Goal: Navigation & Orientation: Find specific page/section

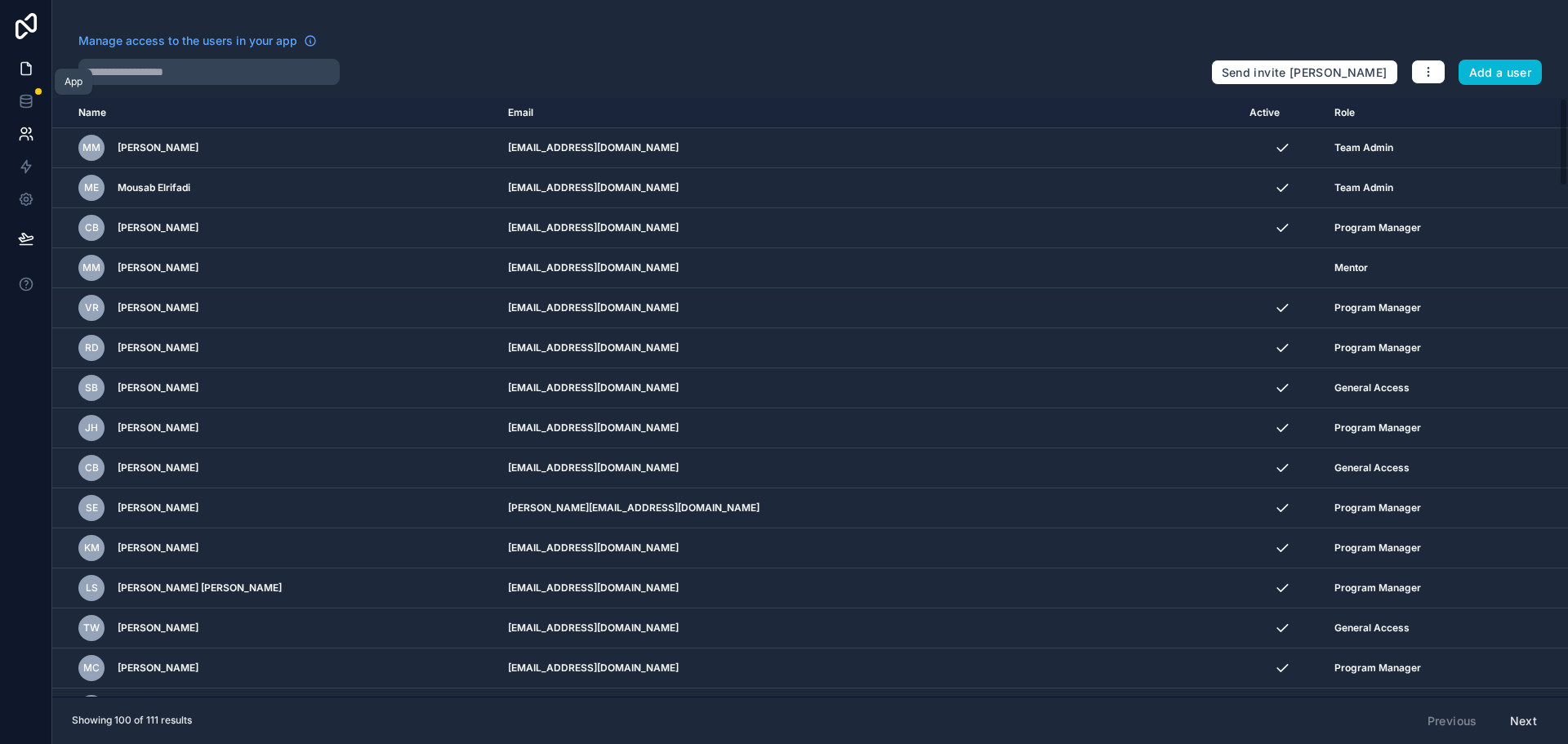
click at [31, 63] on icon at bounding box center [26, 68] width 16 height 16
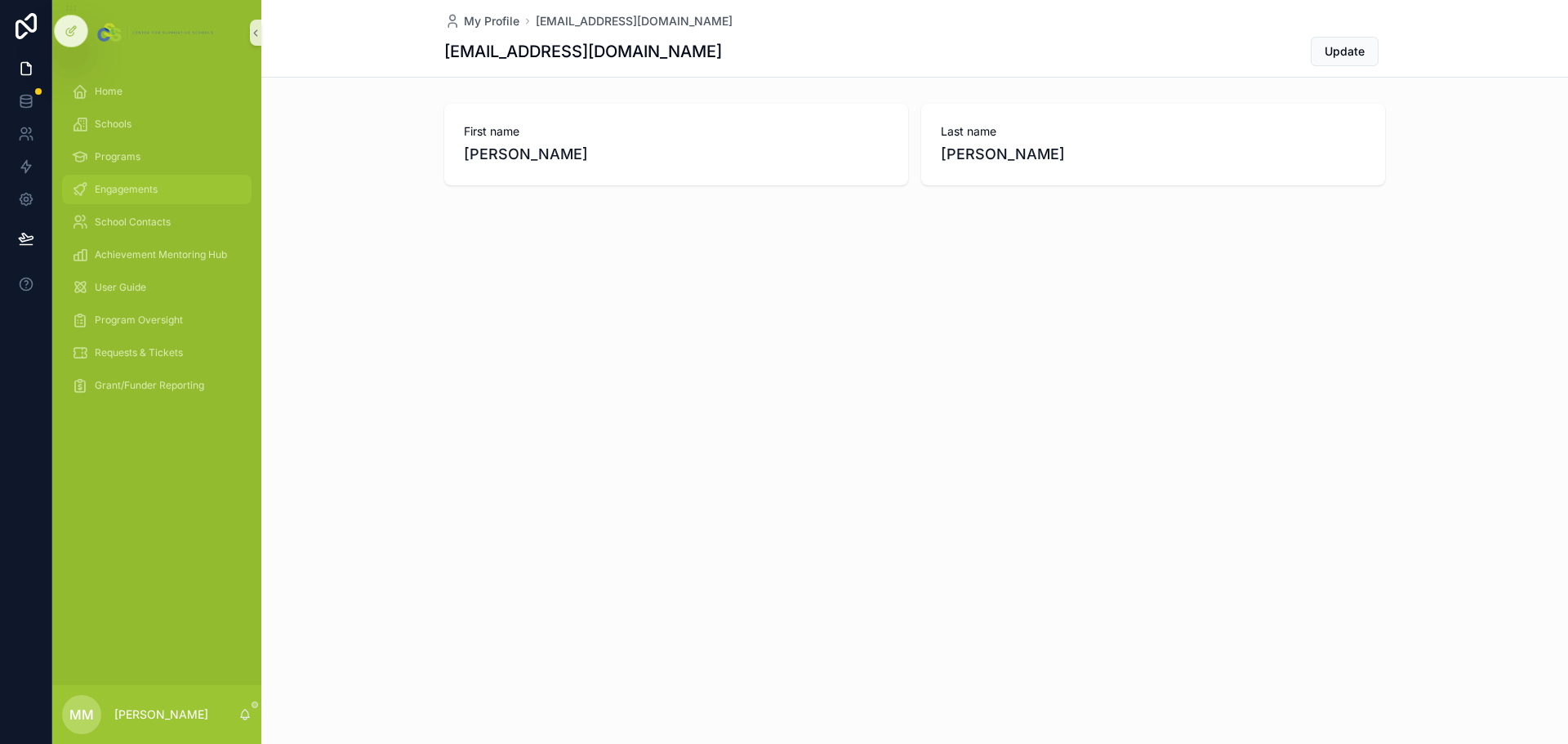
click at [143, 181] on div "Engagements" at bounding box center [156, 189] width 170 height 26
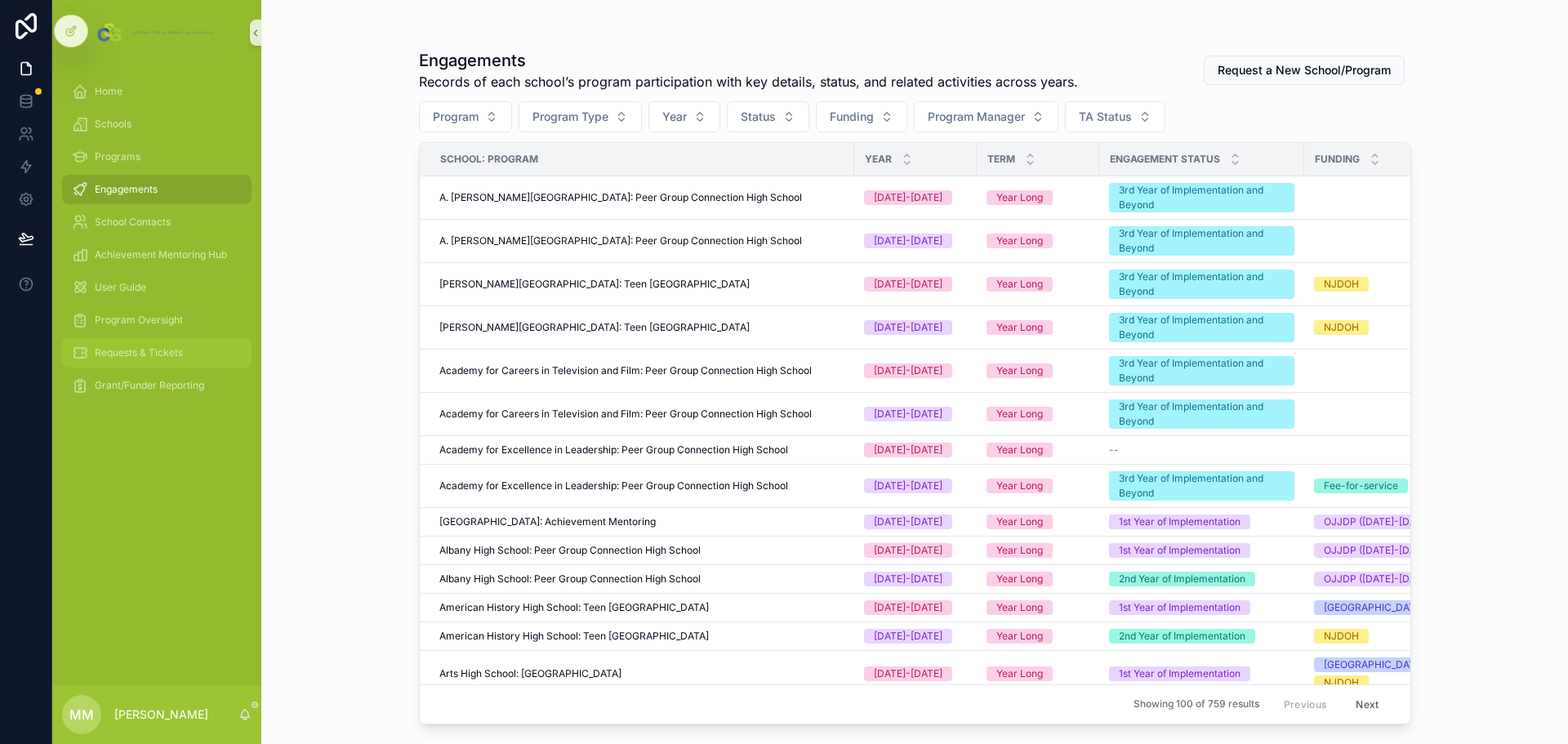
click at [154, 364] on div "Requests & Tickets" at bounding box center [156, 352] width 170 height 26
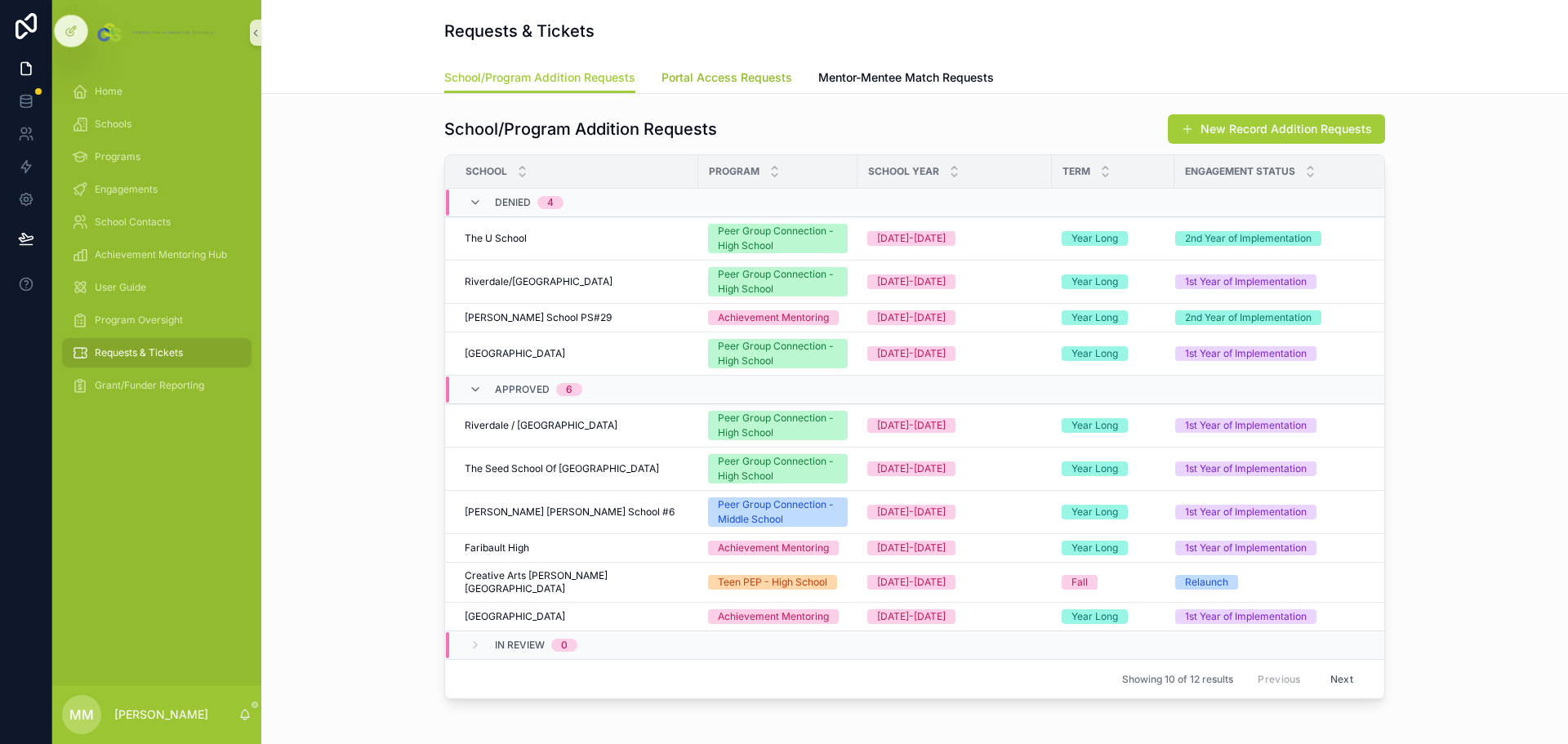
click at [760, 79] on span "Portal Access Requests" at bounding box center [726, 77] width 131 height 16
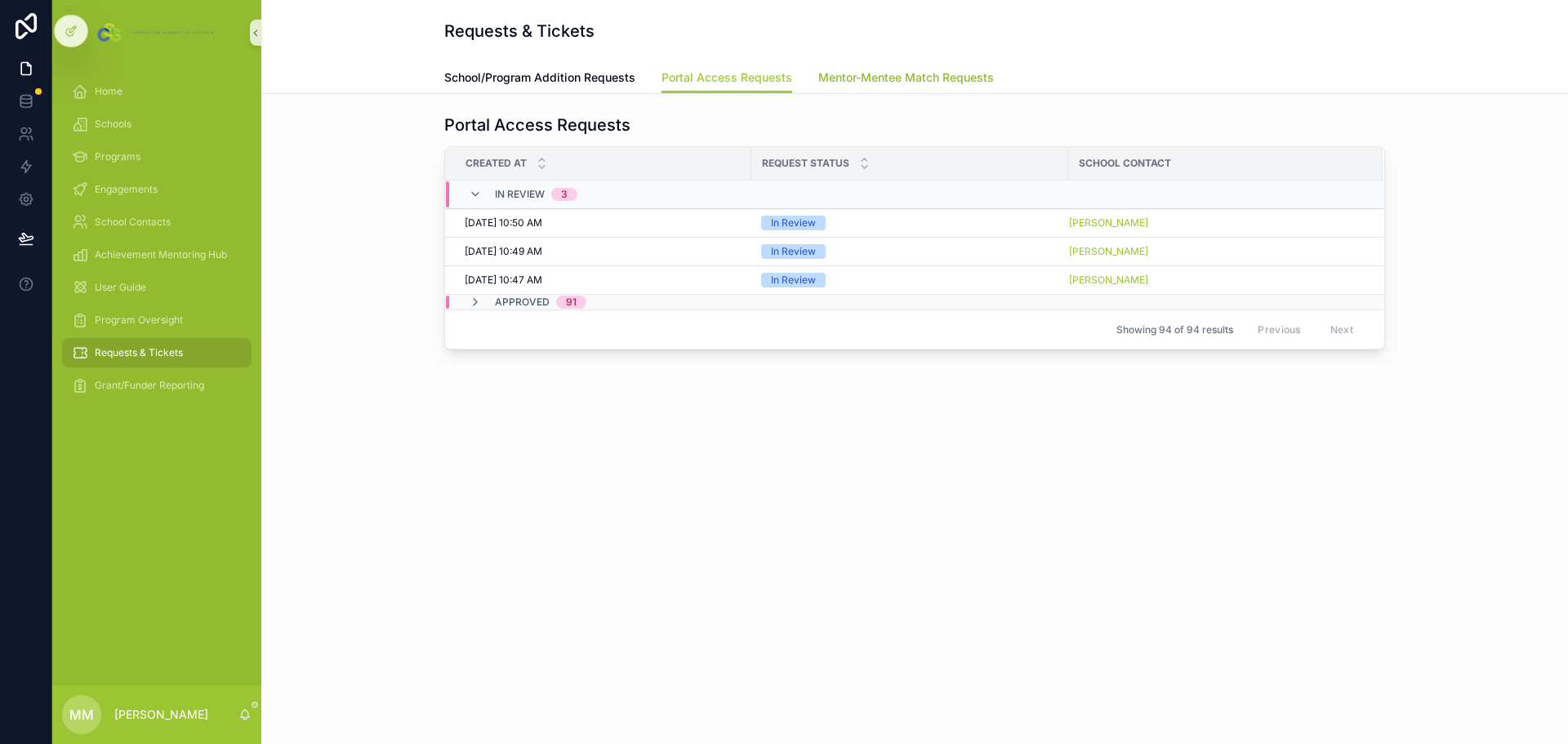
click at [841, 80] on span "Mentor-Mentee Match Requests" at bounding box center [906, 77] width 175 height 16
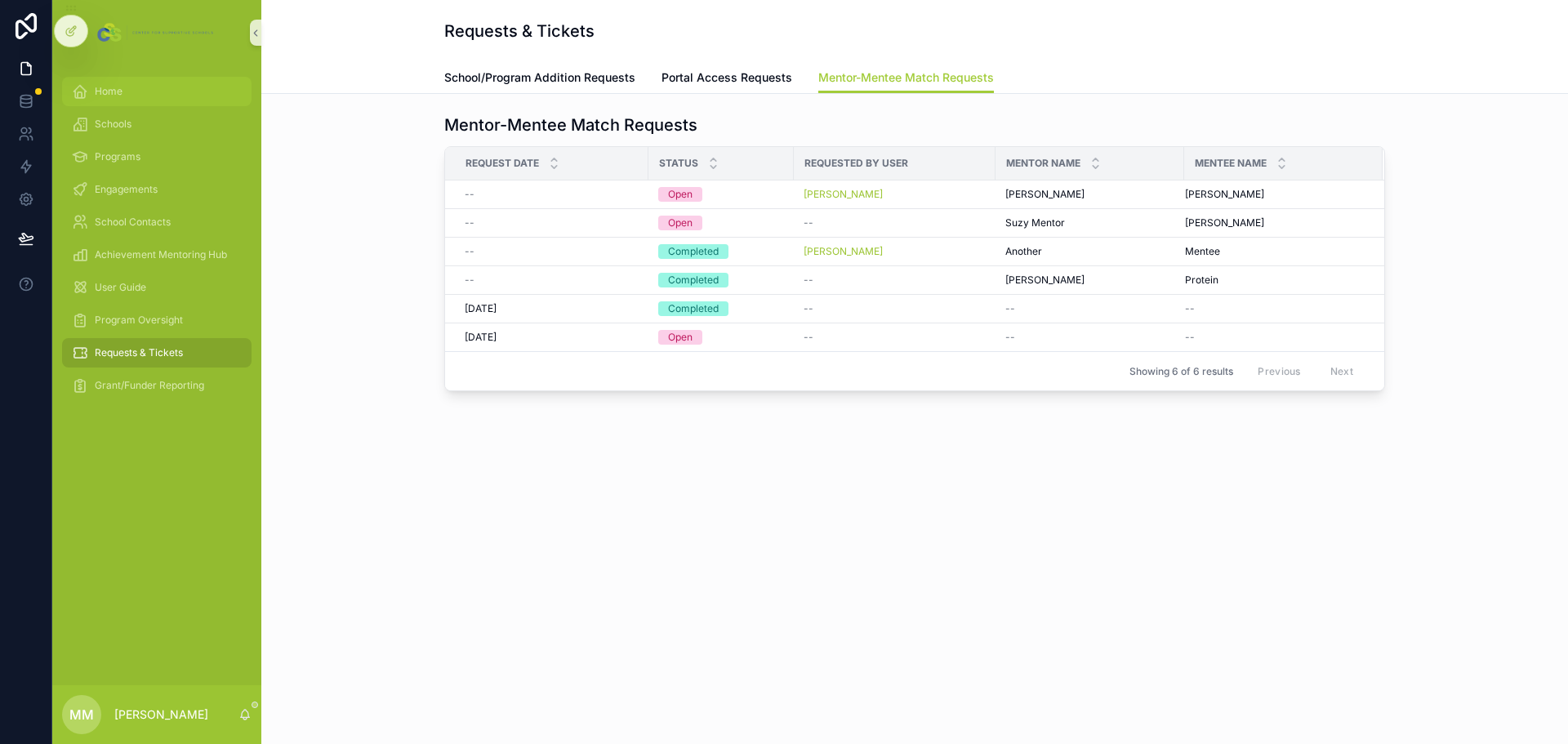
click at [156, 98] on div "Home" at bounding box center [156, 90] width 170 height 26
